Goal: Task Accomplishment & Management: Use online tool/utility

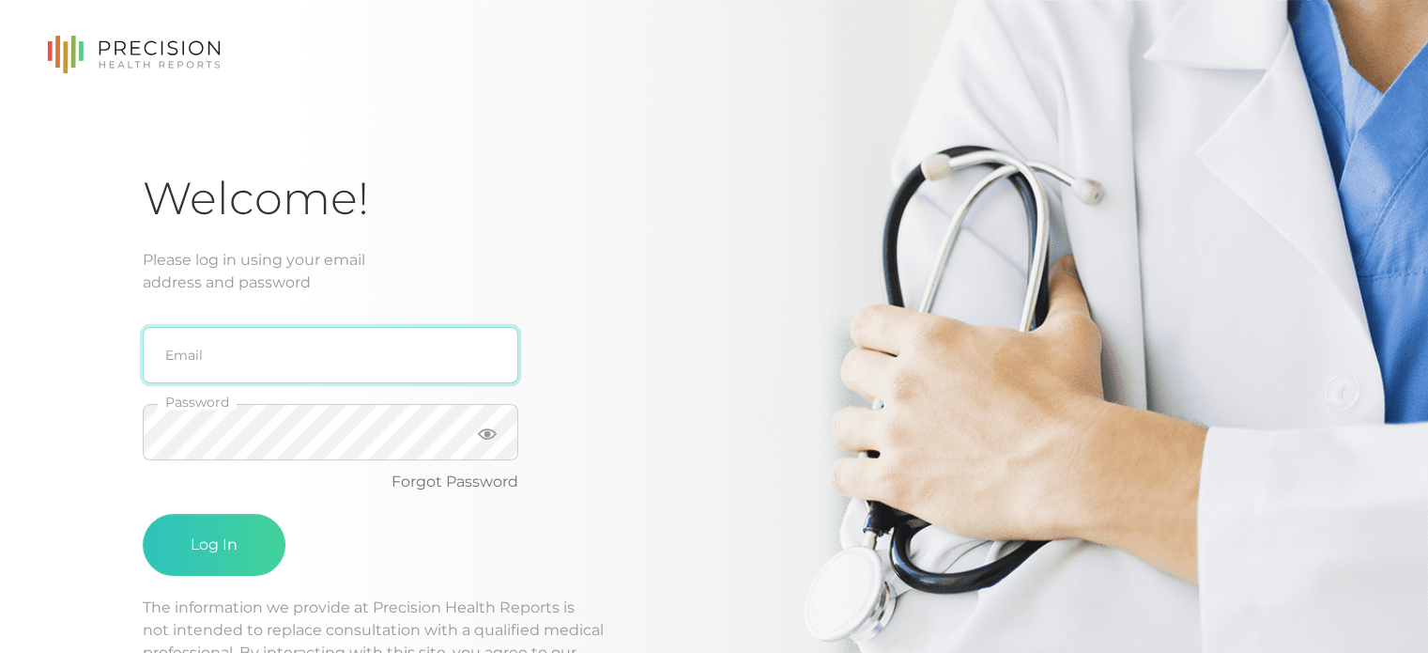
click at [381, 348] on input "email" at bounding box center [331, 355] width 376 height 56
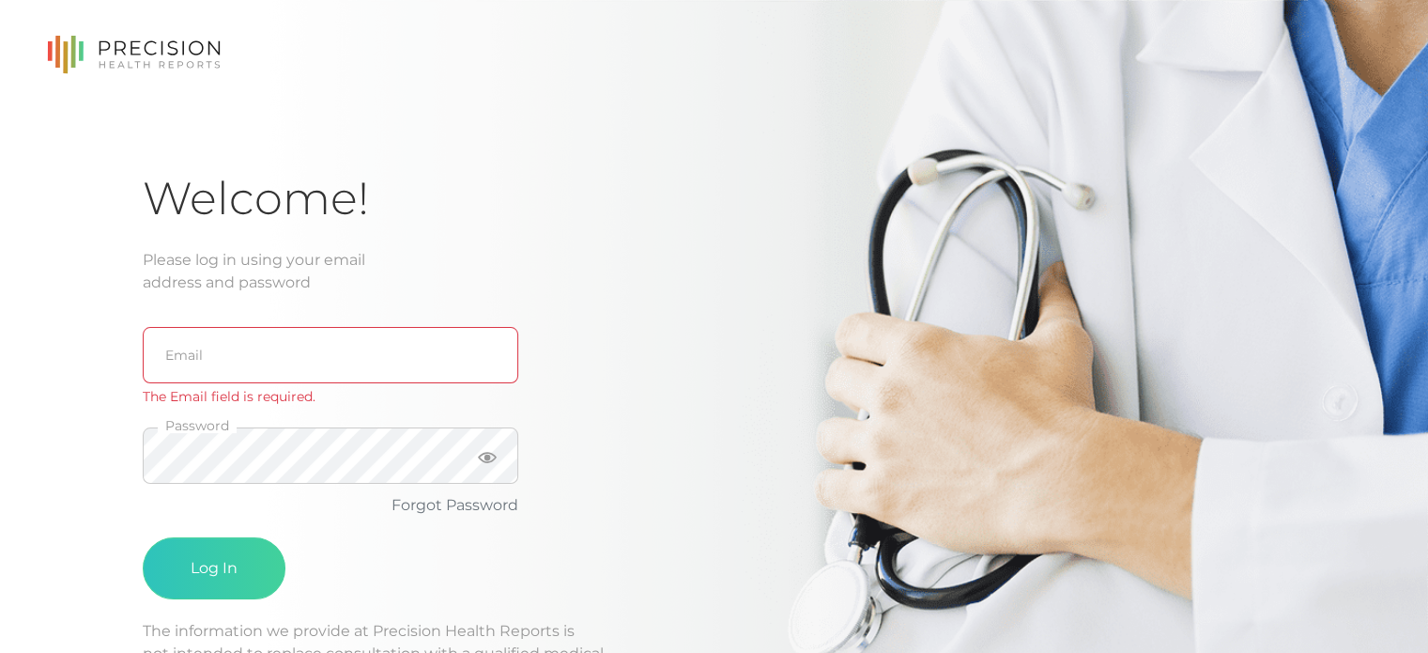
click at [479, 351] on keeper-lock "Open Keeper Popup" at bounding box center [485, 355] width 23 height 23
click at [479, 350] on keeper-lock "Open Keeper Popup" at bounding box center [485, 355] width 23 height 23
type input "[PERSON_NAME][EMAIL_ADDRESS][PERSON_NAME][DOMAIN_NAME]"
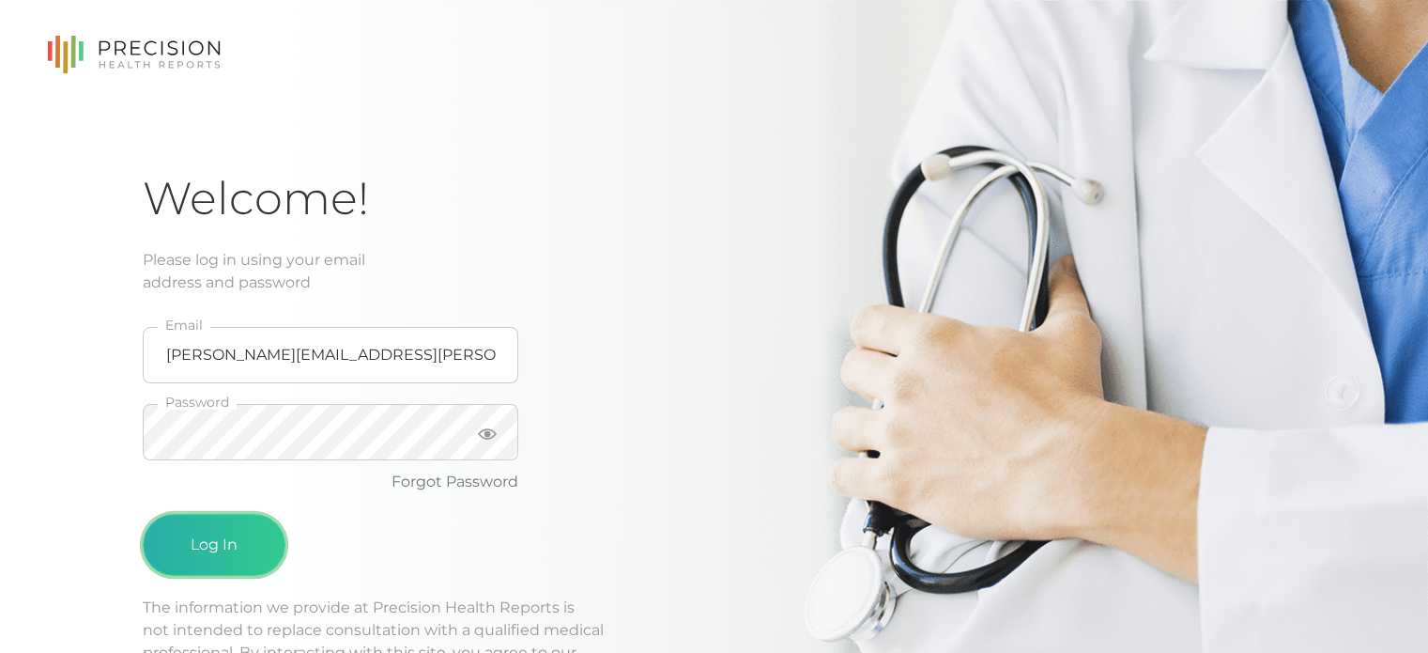
click at [214, 531] on button "Log In" at bounding box center [214, 545] width 143 height 62
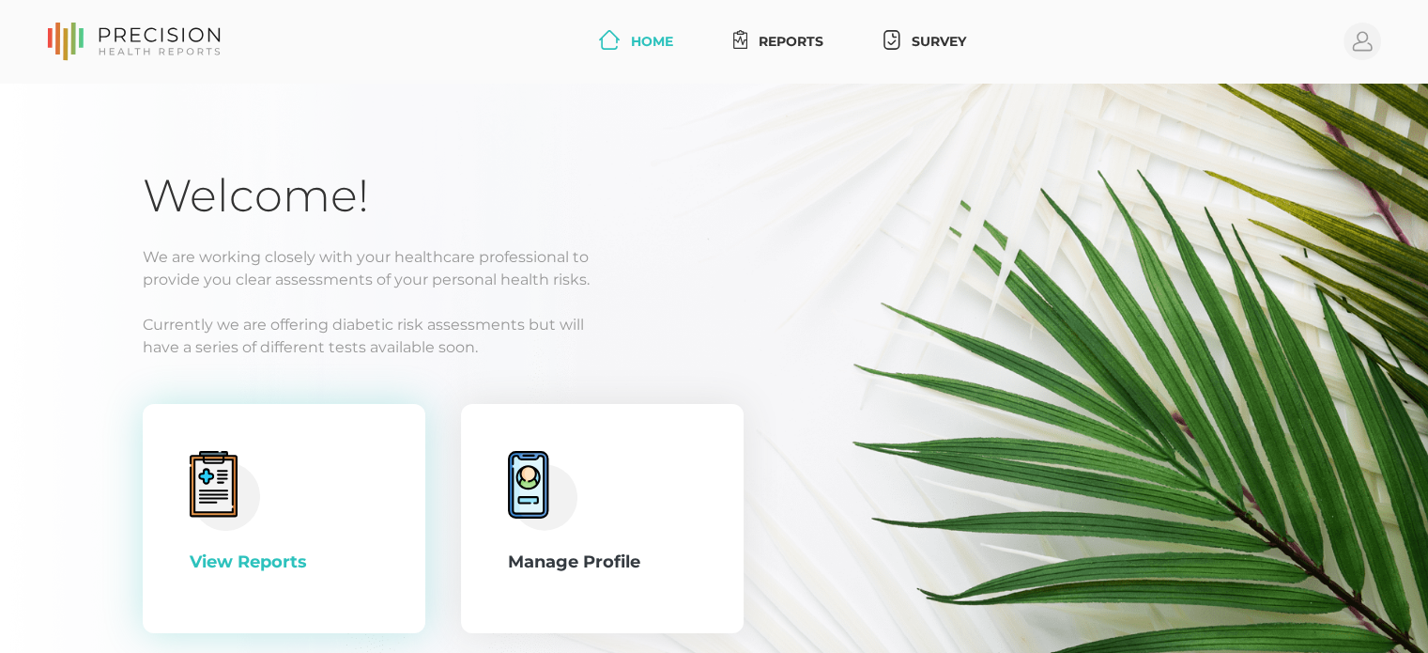
click at [270, 473] on div "View Reports" at bounding box center [284, 518] width 189 height 135
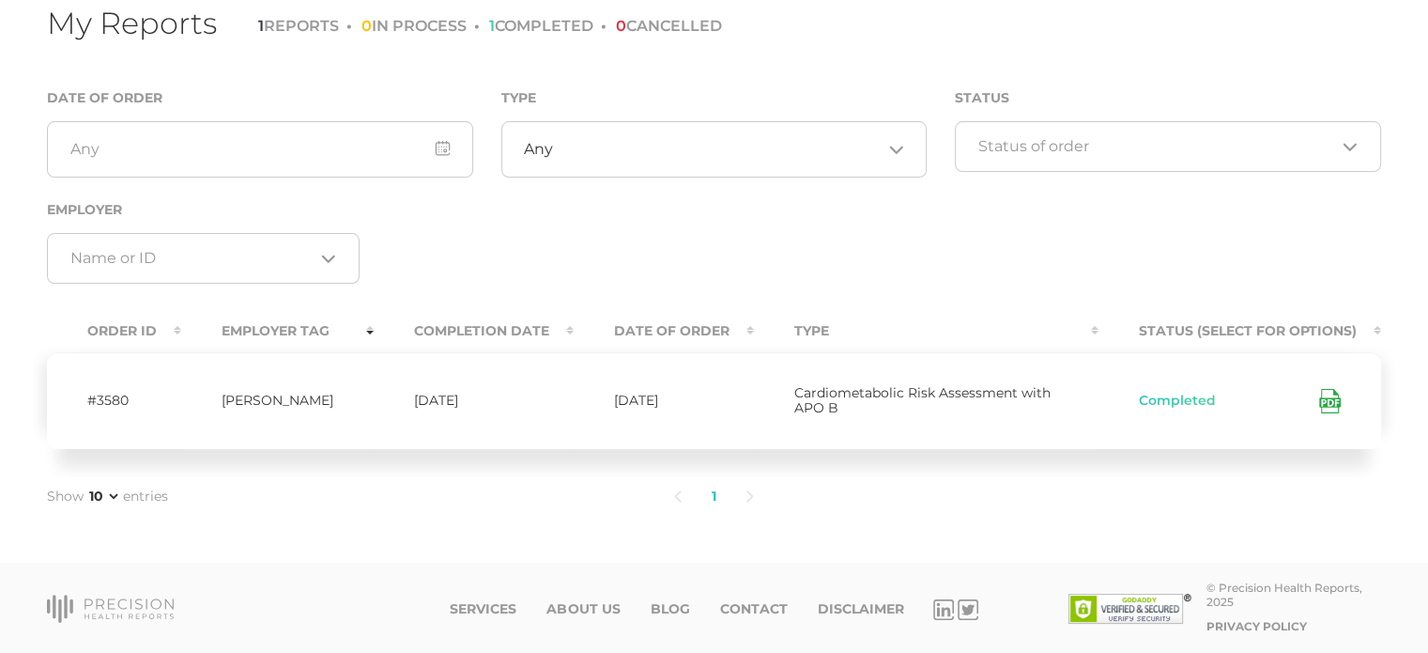
scroll to position [125, 0]
click at [1330, 397] on icon at bounding box center [1330, 402] width 22 height 24
